Goal: Task Accomplishment & Management: Use online tool/utility

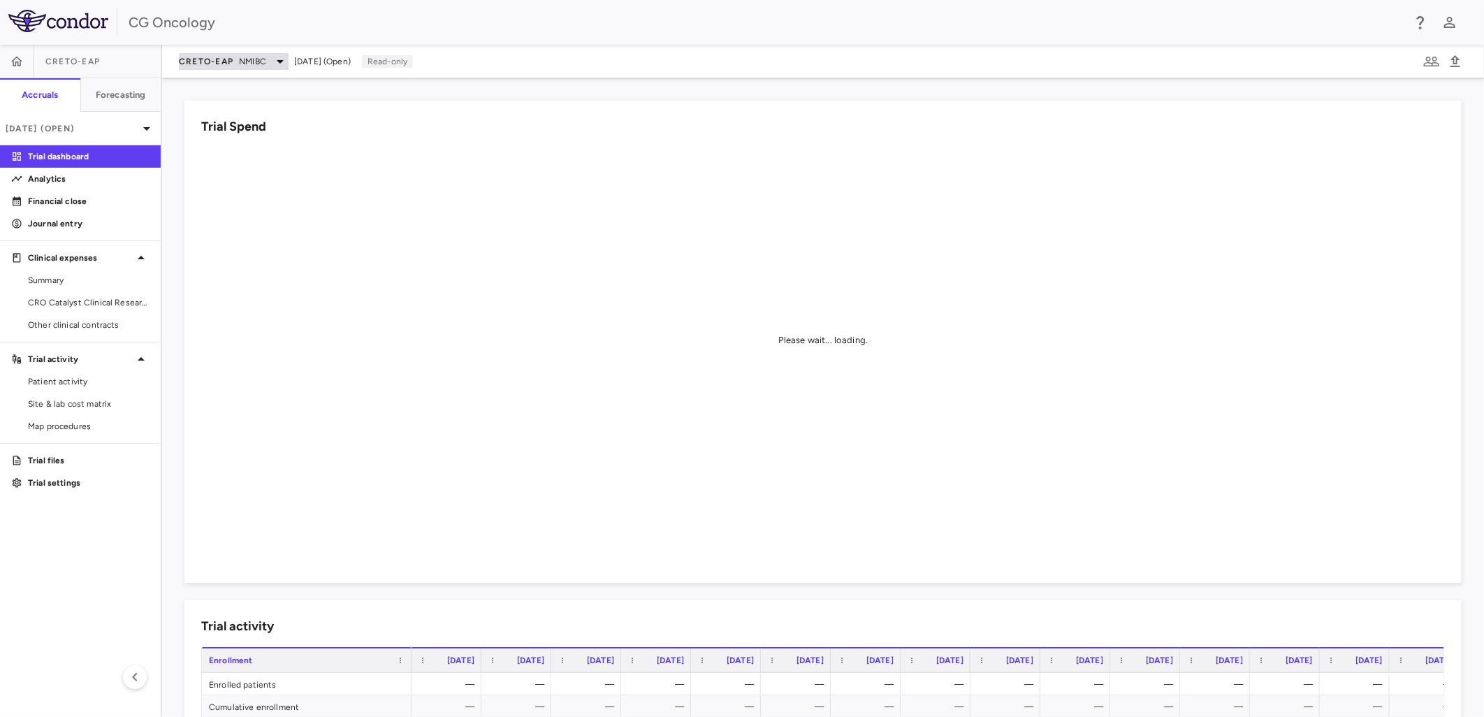
click at [238, 66] on div "CRETO-EAP NMIBC" at bounding box center [234, 61] width 110 height 17
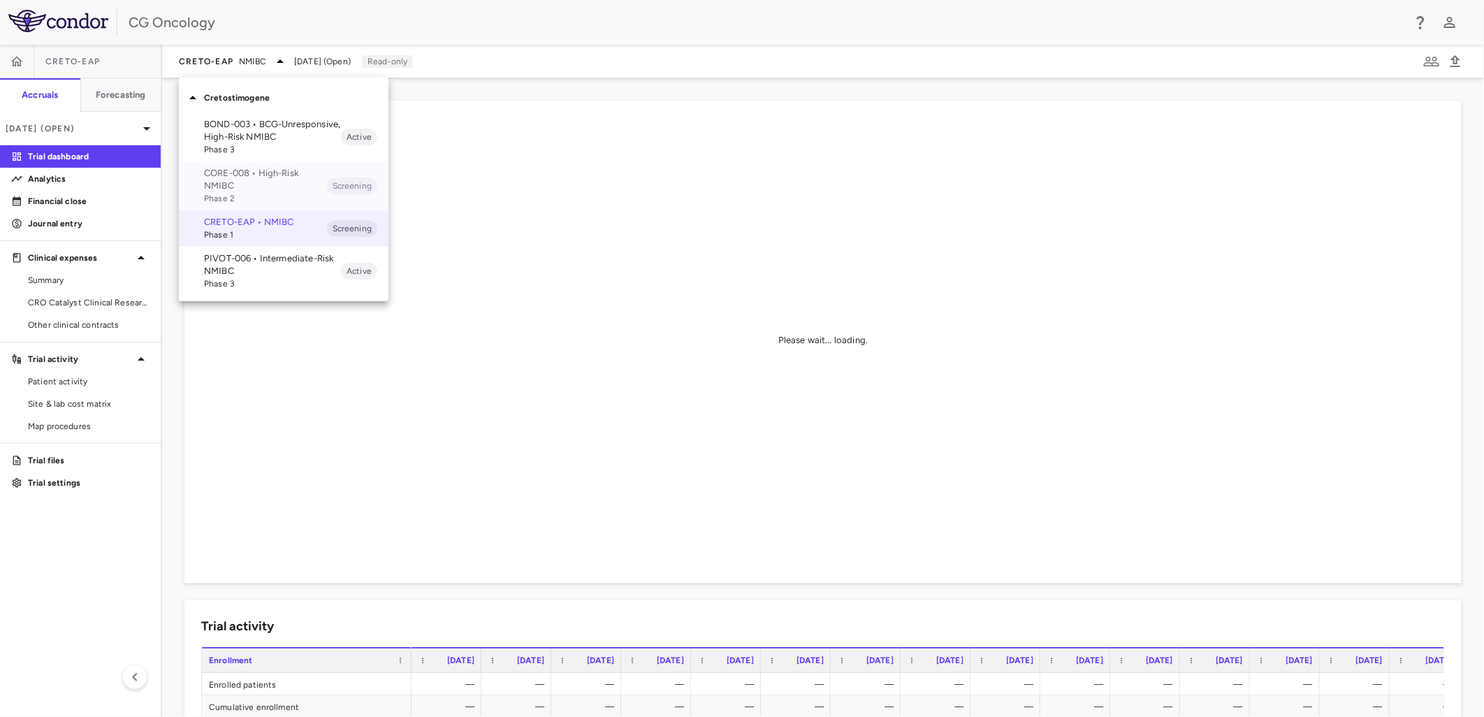
click at [224, 186] on p "CORE-008 • High-Risk NMIBC" at bounding box center [265, 179] width 123 height 25
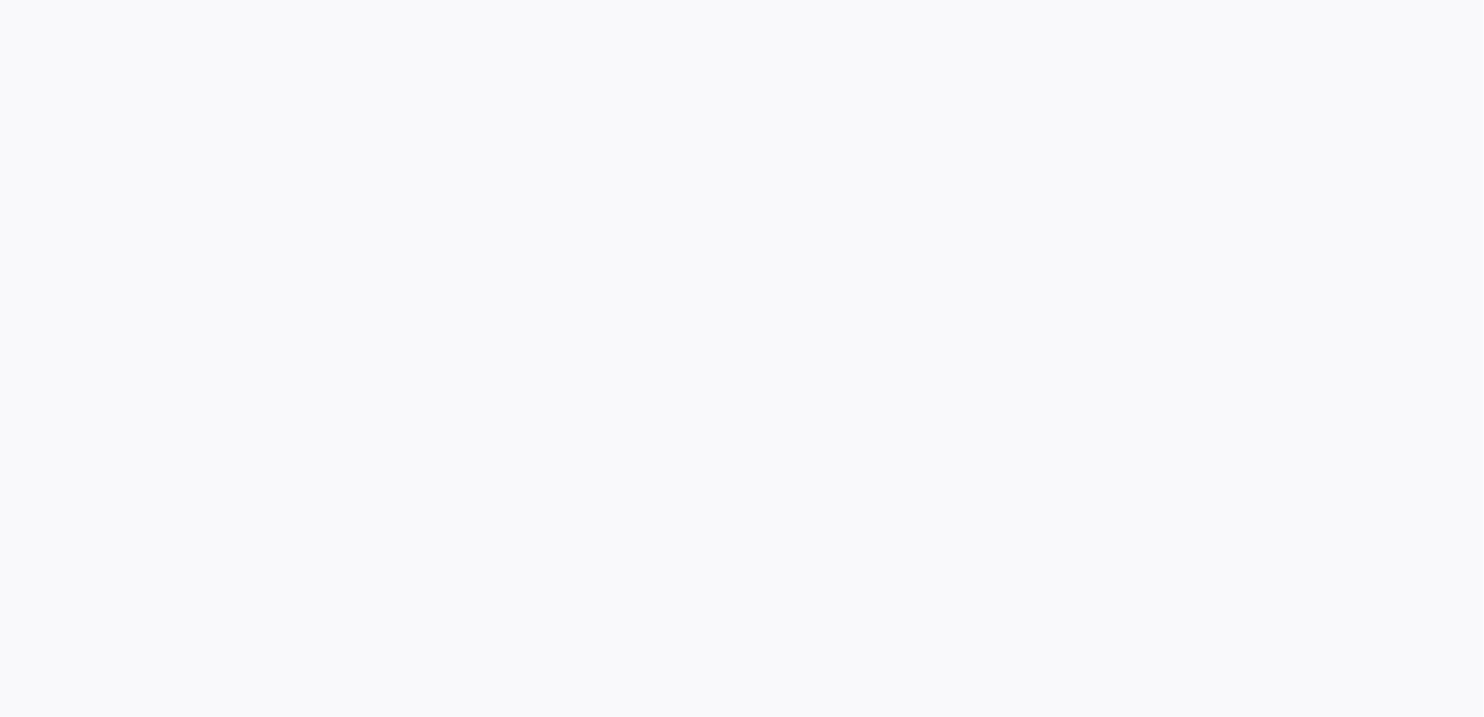
click at [100, 200] on div at bounding box center [742, 358] width 1484 height 717
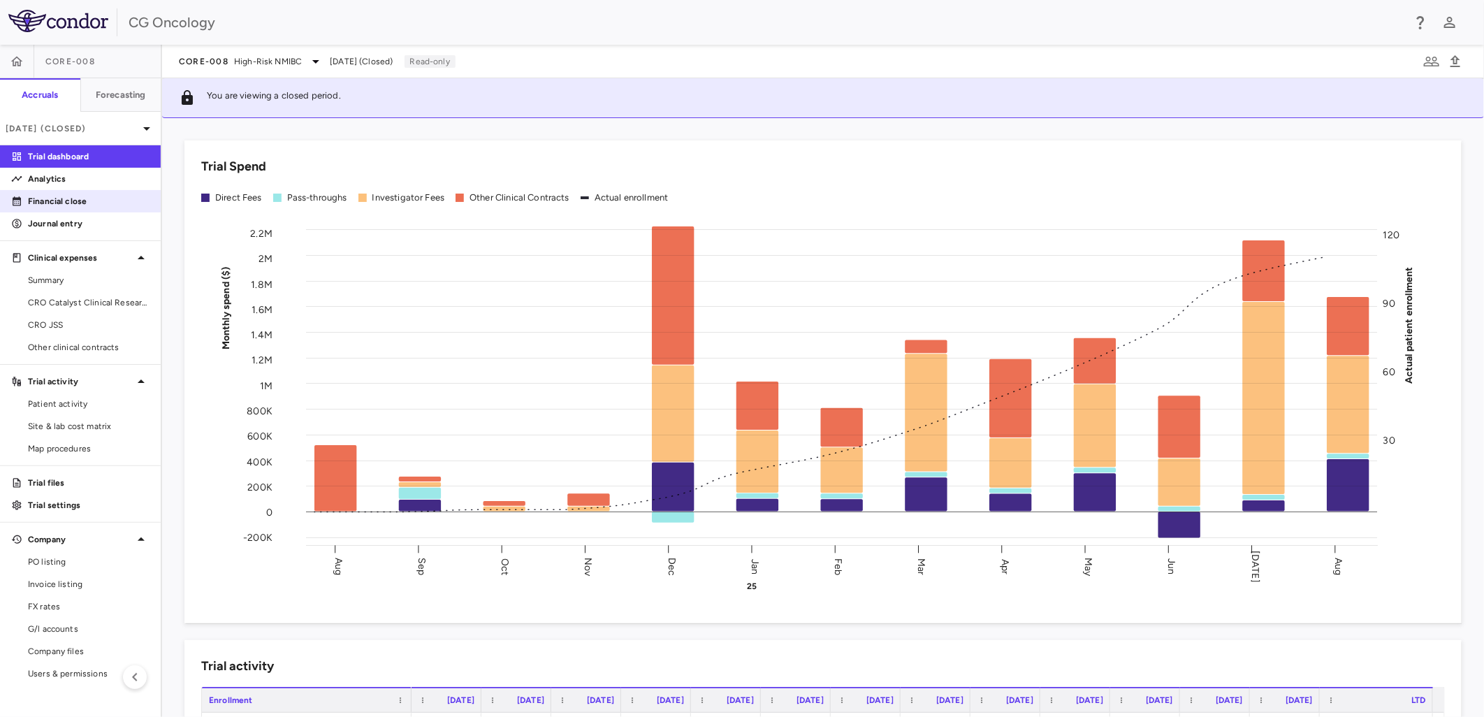
click at [94, 197] on p "Financial close" at bounding box center [89, 201] width 122 height 13
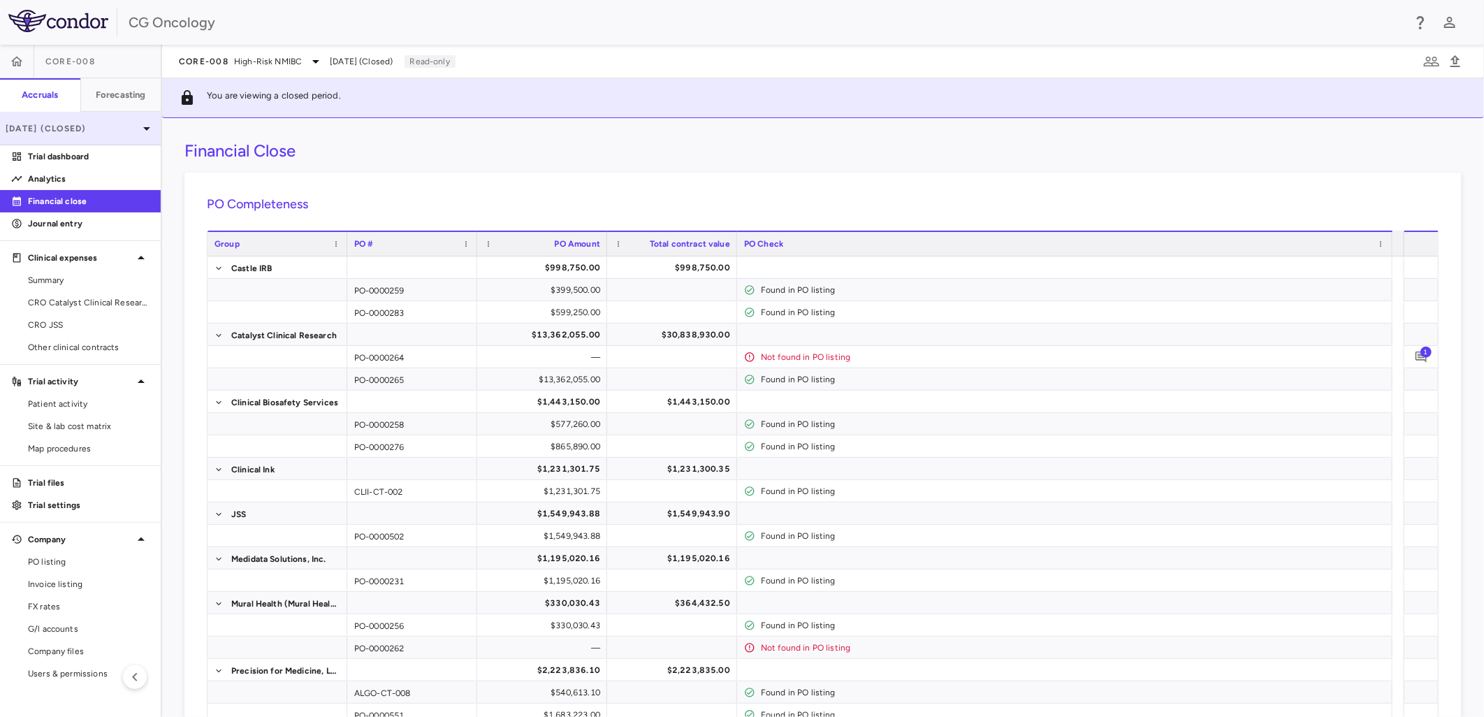
click at [101, 126] on p "[DATE] (Closed)" at bounding box center [72, 128] width 133 height 13
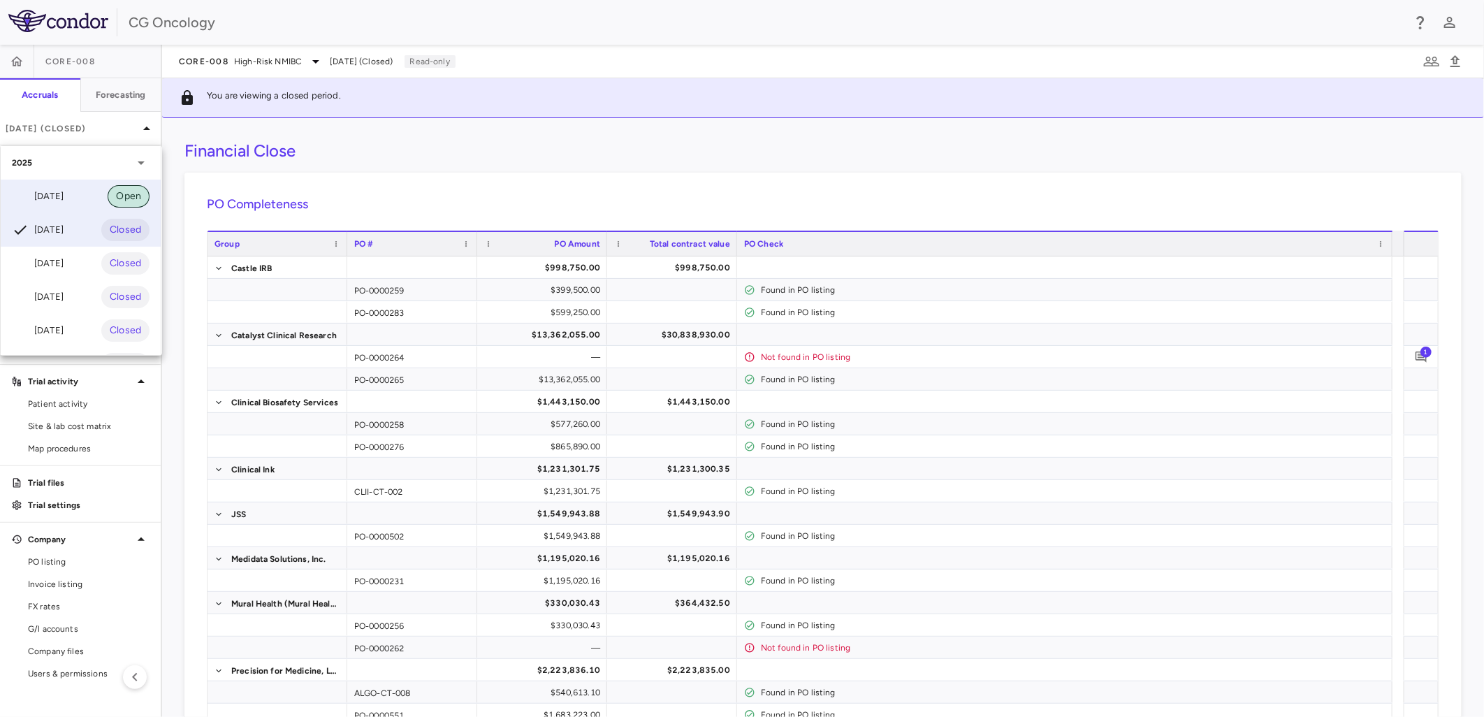
click at [110, 198] on span "Open" at bounding box center [129, 196] width 42 height 15
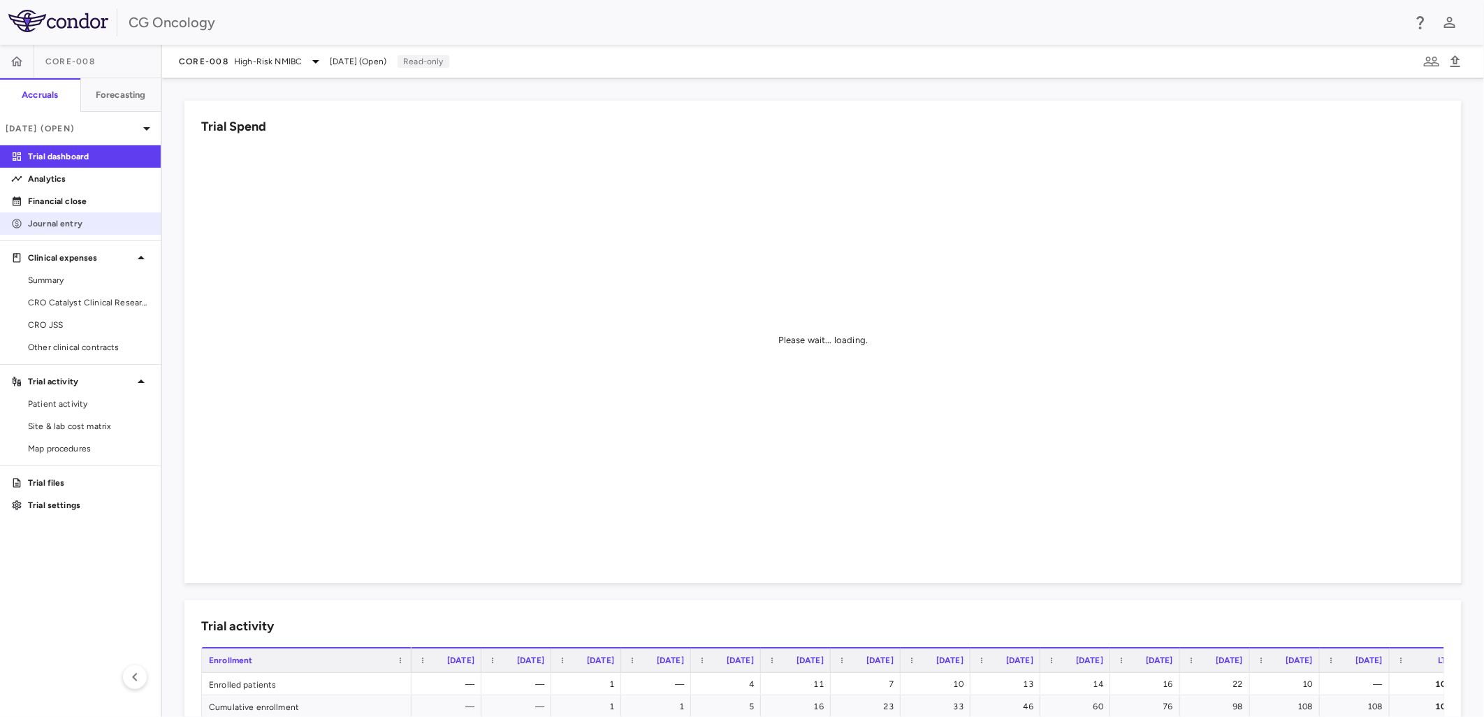
click at [101, 221] on p "Journal entry" at bounding box center [89, 223] width 122 height 13
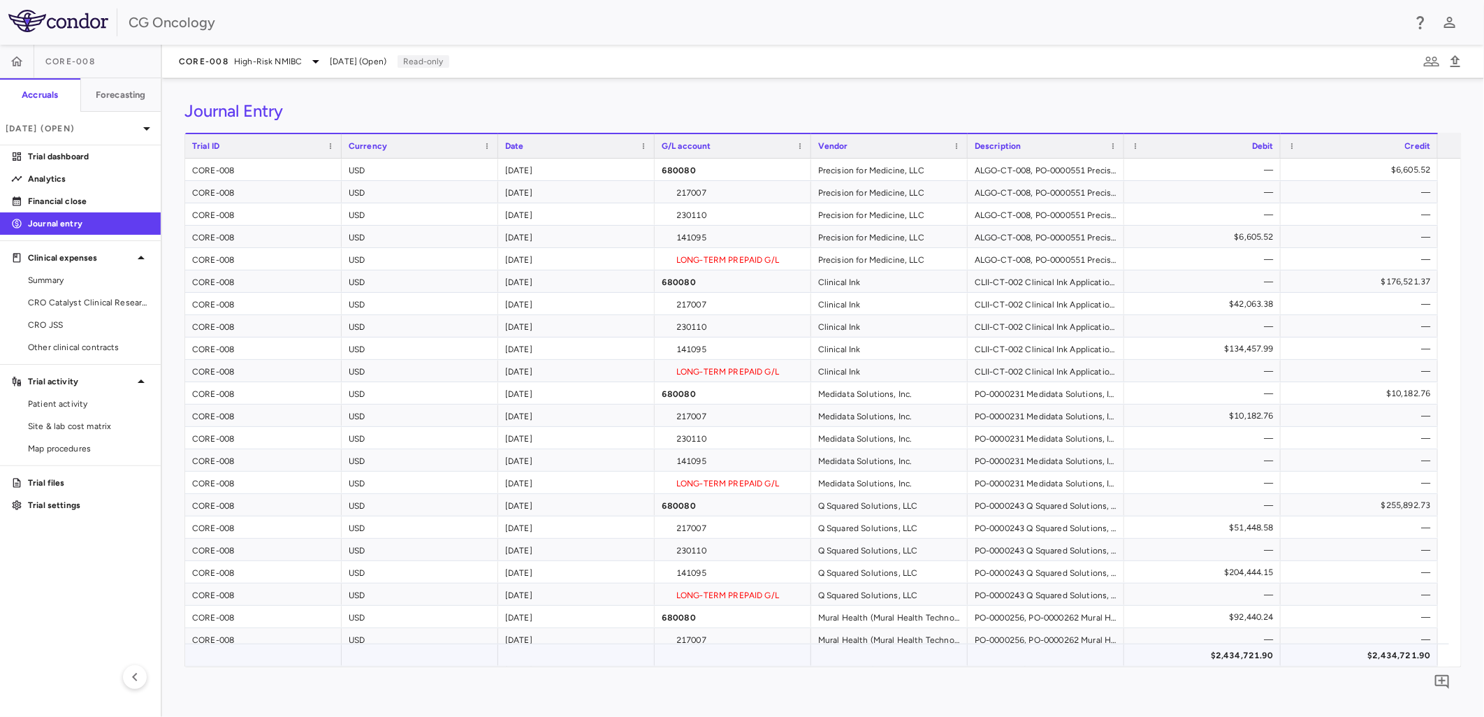
click at [1408, 657] on div "$2,434,721.90" at bounding box center [1362, 655] width 138 height 22
click at [1317, 471] on span "Excel Export" at bounding box center [1317, 473] width 66 height 20
click at [58, 182] on p "Analytics" at bounding box center [89, 179] width 122 height 13
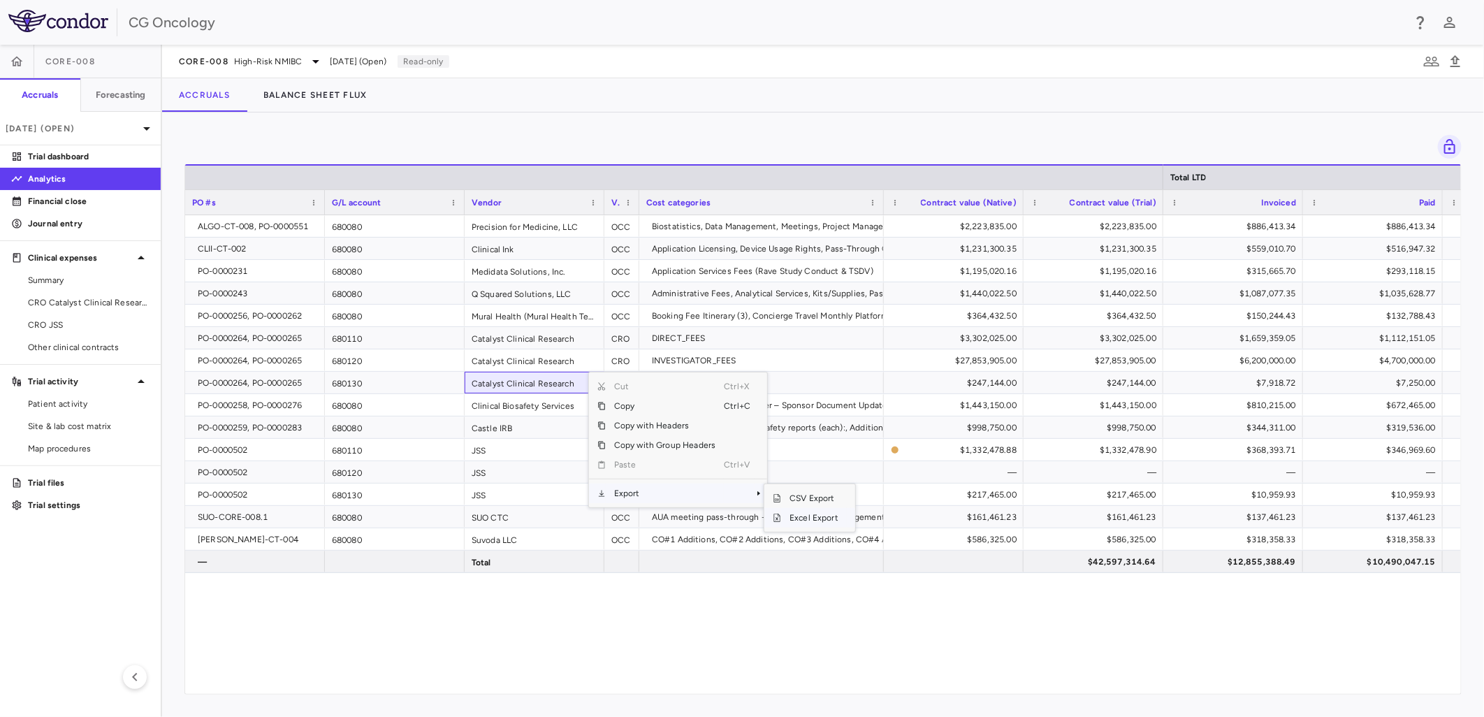
click at [793, 515] on span "Excel Export" at bounding box center [814, 518] width 66 height 20
